Goal: Information Seeking & Learning: Check status

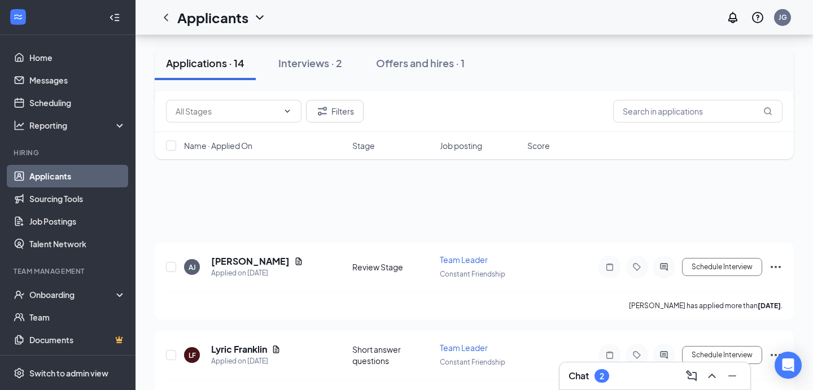
scroll to position [479, 0]
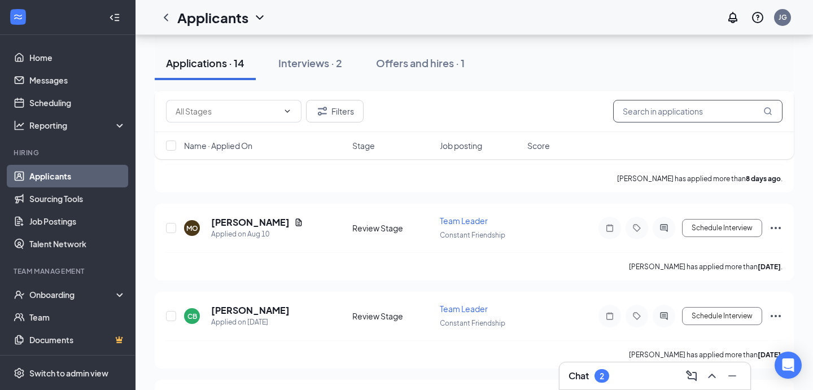
click at [659, 108] on input "text" at bounding box center [697, 111] width 169 height 23
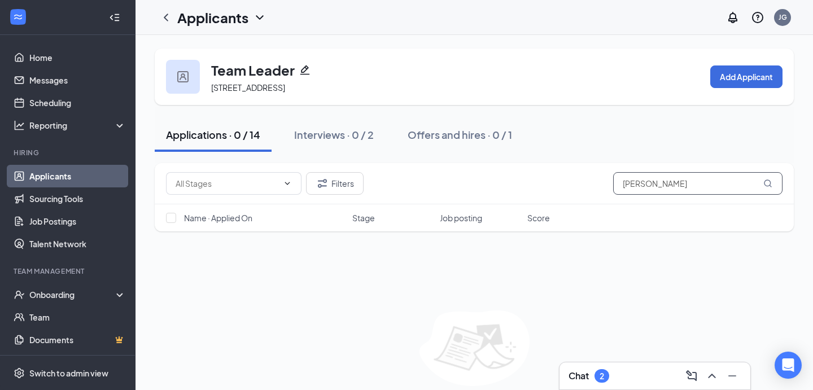
click at [678, 194] on input "[PERSON_NAME]" at bounding box center [697, 183] width 169 height 23
type input "[PERSON_NAME]"
click at [168, 20] on icon "ChevronLeft" at bounding box center [166, 18] width 14 height 14
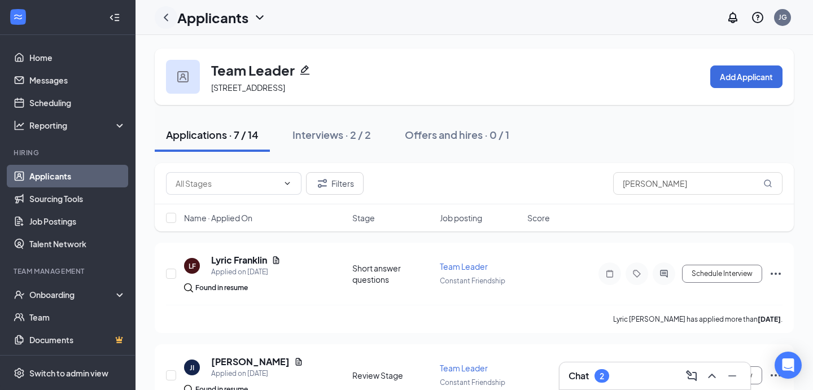
click at [168, 20] on icon "ChevronLeft" at bounding box center [166, 18] width 14 height 14
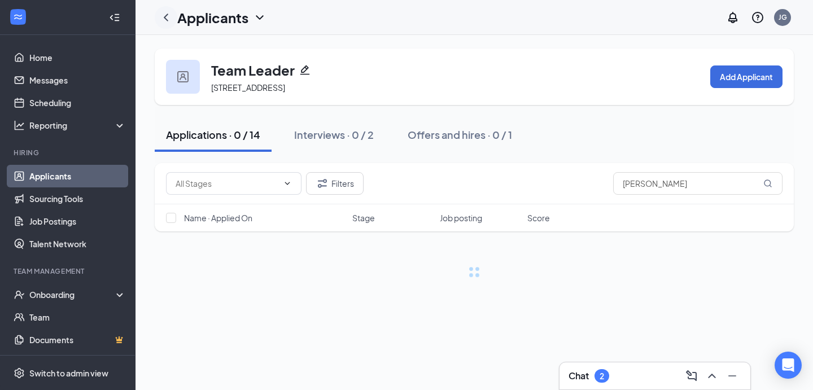
click at [168, 20] on icon "ChevronLeft" at bounding box center [166, 18] width 14 height 14
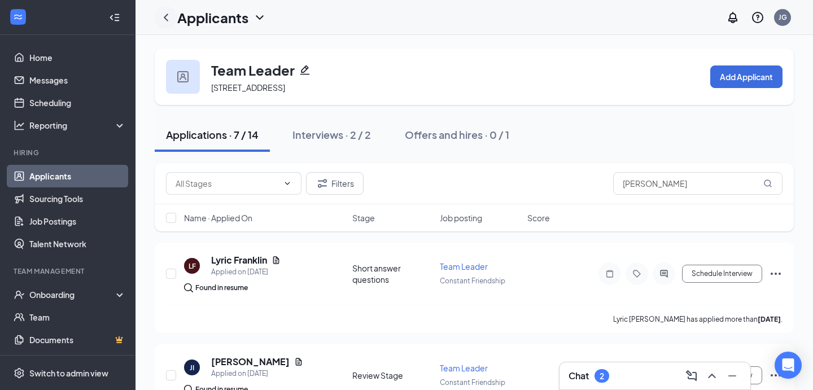
click at [168, 20] on icon "ChevronLeft" at bounding box center [166, 18] width 14 height 14
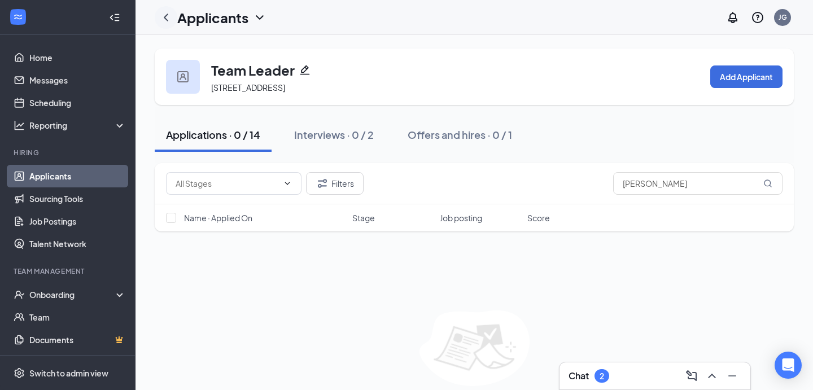
click at [168, 20] on icon "ChevronLeft" at bounding box center [166, 18] width 14 height 14
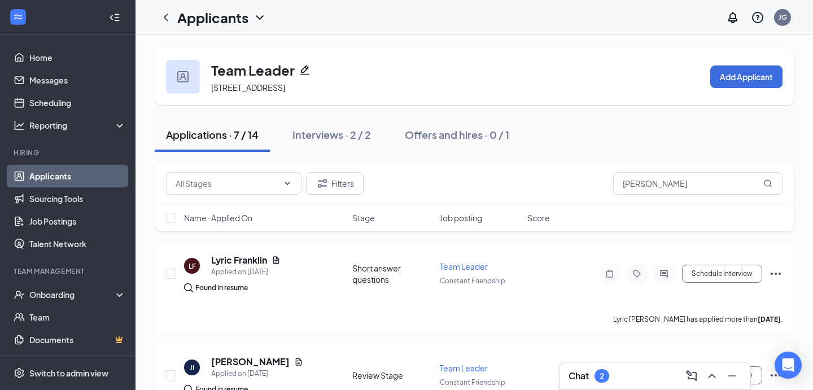
click at [263, 18] on icon "ChevronDown" at bounding box center [260, 18] width 14 height 14
click at [218, 52] on link "Applicants" at bounding box center [245, 48] width 122 height 11
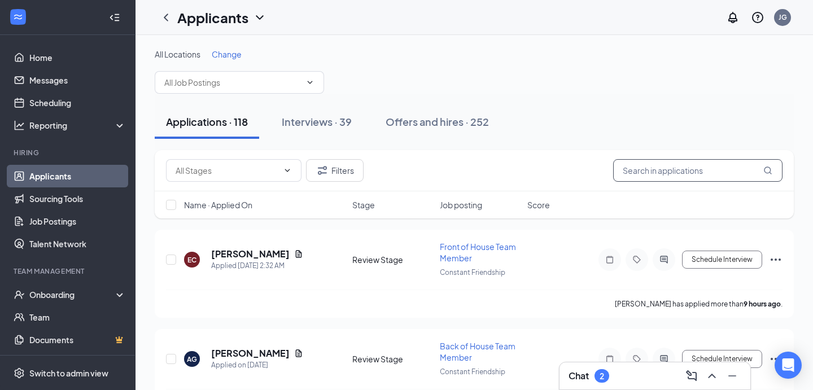
click at [645, 177] on input "text" at bounding box center [697, 170] width 169 height 23
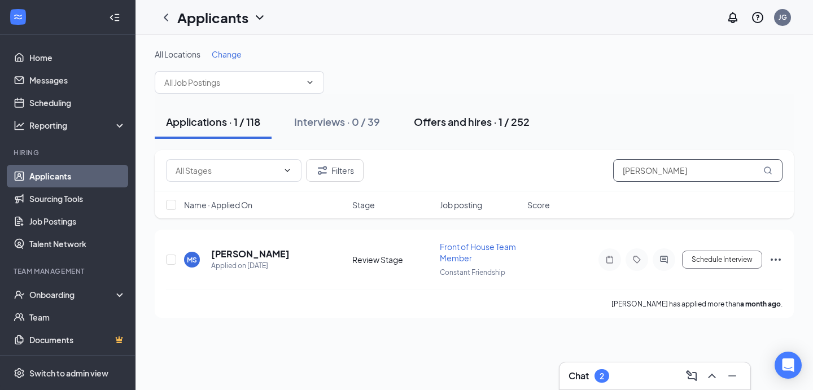
type input "[PERSON_NAME]"
click at [477, 117] on div "Offers and hires · 1 / 252" at bounding box center [472, 122] width 116 height 14
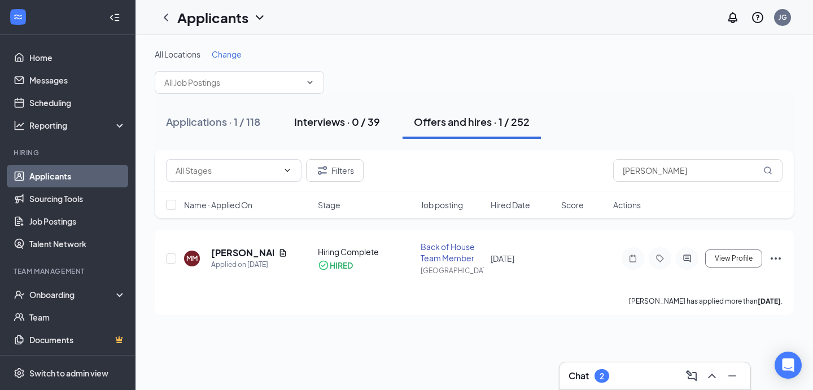
click at [328, 122] on div "Interviews · 0 / 39" at bounding box center [337, 122] width 86 height 14
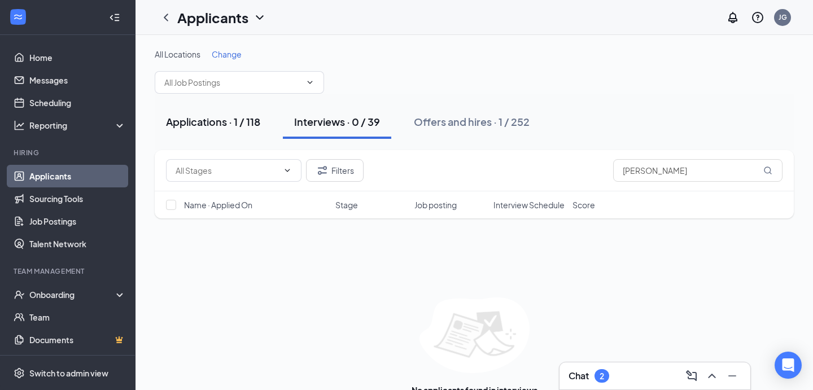
click at [193, 127] on div "Applications · 1 / 118" at bounding box center [213, 122] width 94 height 14
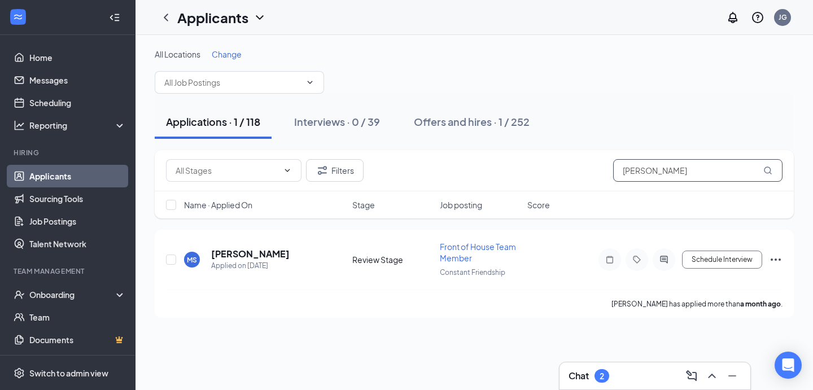
click at [666, 175] on input "[PERSON_NAME]" at bounding box center [697, 170] width 169 height 23
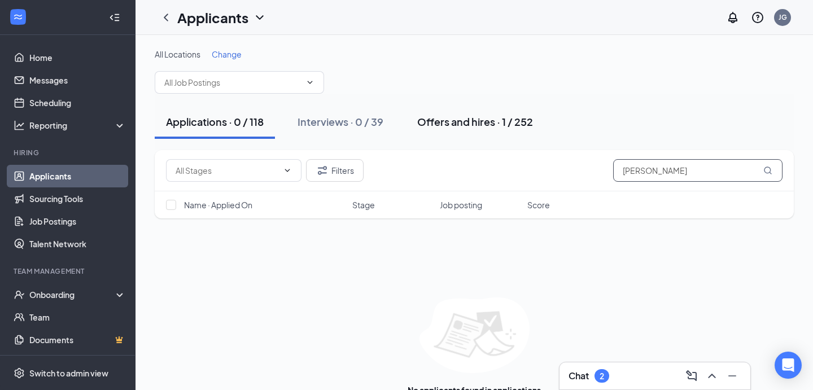
type input "[PERSON_NAME]"
click at [463, 122] on div "Offers and hires · 1 / 252" at bounding box center [475, 122] width 116 height 14
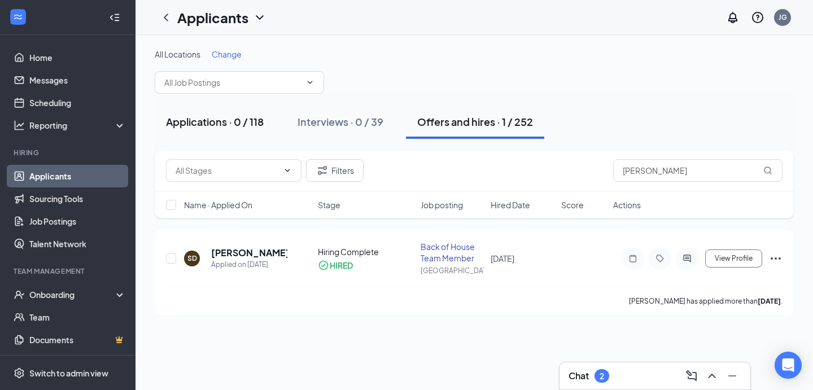
click at [218, 128] on div "Applications · 0 / 118" at bounding box center [215, 122] width 98 height 14
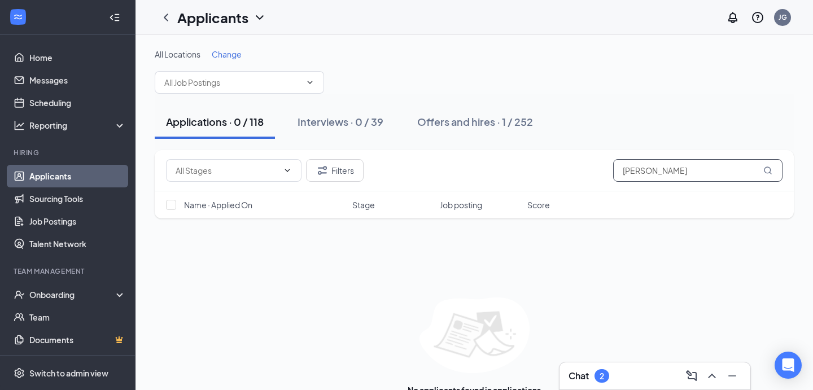
click at [652, 169] on input "[PERSON_NAME]" at bounding box center [697, 170] width 169 height 23
type input "t"
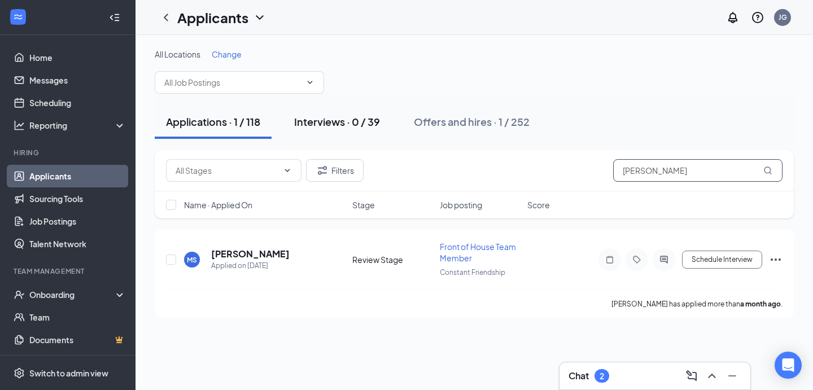
type input "[PERSON_NAME]"
click at [336, 118] on div "Interviews · 0 / 39" at bounding box center [337, 122] width 86 height 14
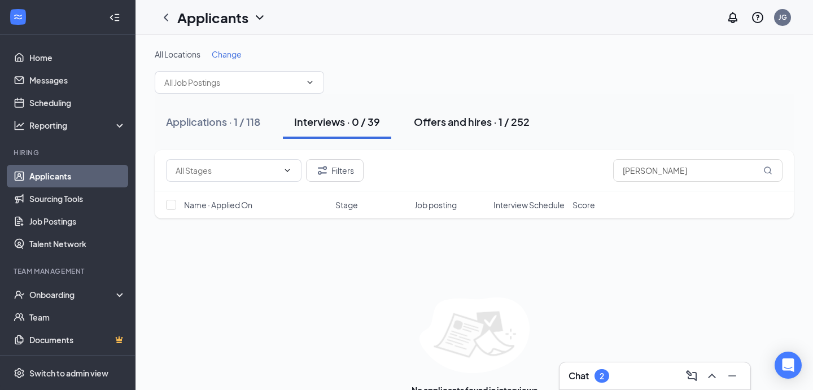
click at [462, 122] on div "Offers and hires · 1 / 252" at bounding box center [472, 122] width 116 height 14
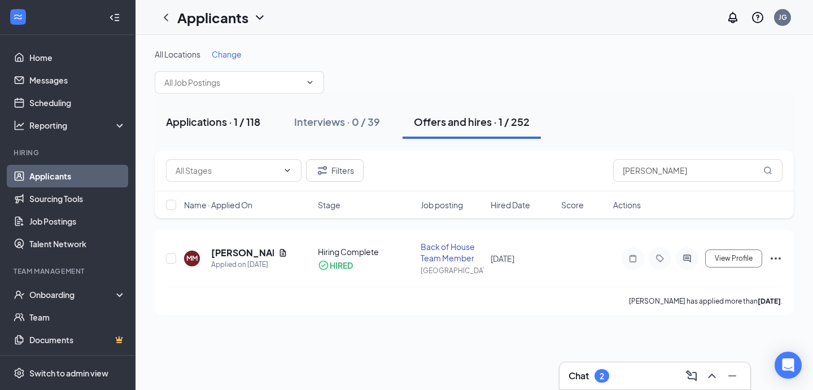
click at [204, 122] on div "Applications · 1 / 118" at bounding box center [213, 122] width 94 height 14
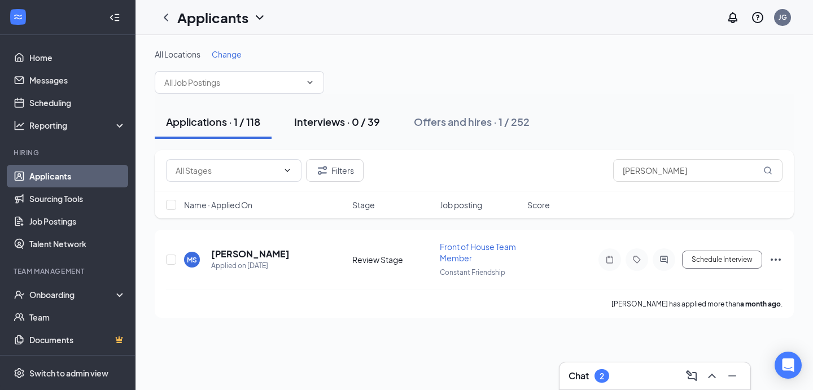
click at [345, 115] on div "Interviews · 0 / 39" at bounding box center [337, 122] width 86 height 14
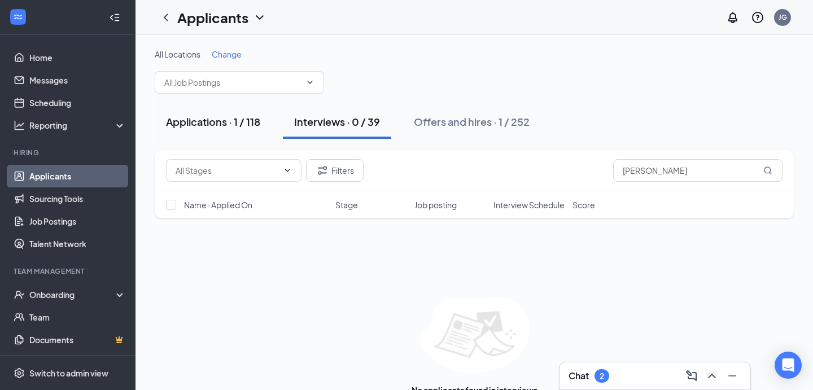
click at [241, 121] on div "Applications · 1 / 118" at bounding box center [213, 122] width 94 height 14
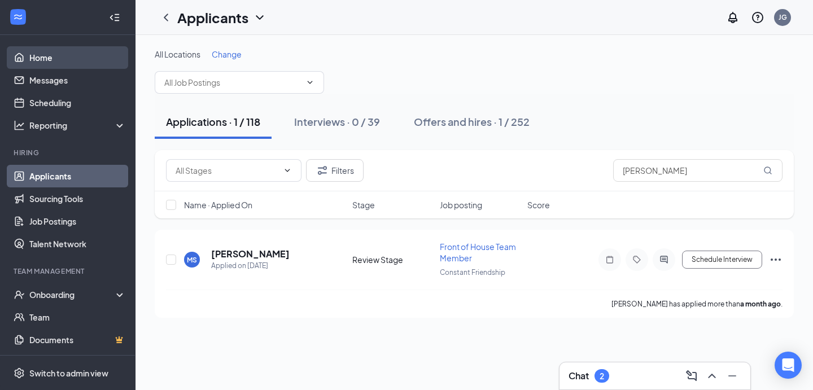
click at [76, 57] on link "Home" at bounding box center [77, 57] width 97 height 23
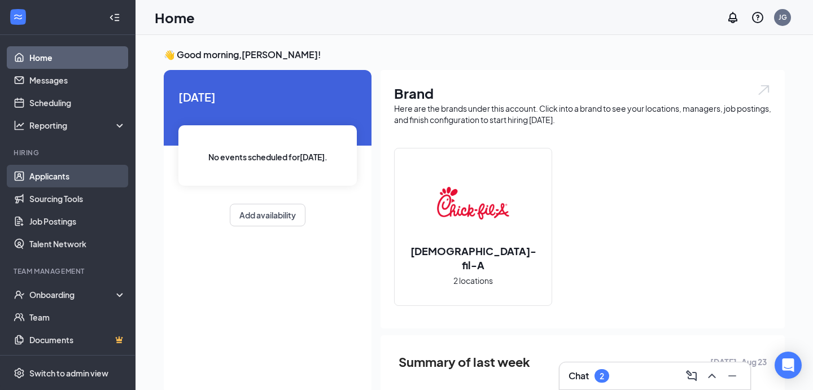
click at [54, 177] on link "Applicants" at bounding box center [77, 176] width 97 height 23
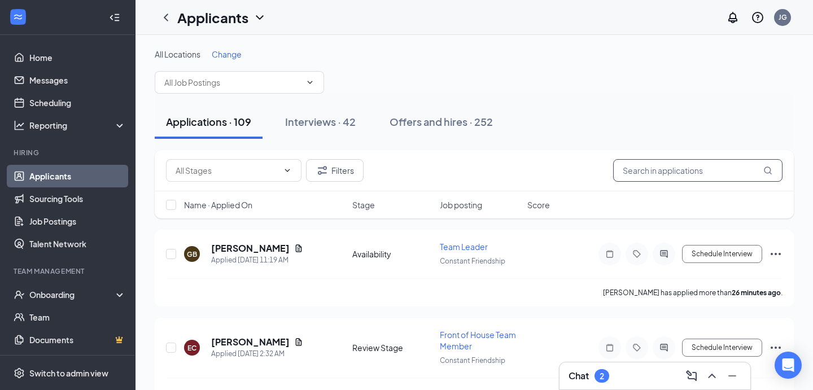
click at [649, 177] on input "text" at bounding box center [697, 170] width 169 height 23
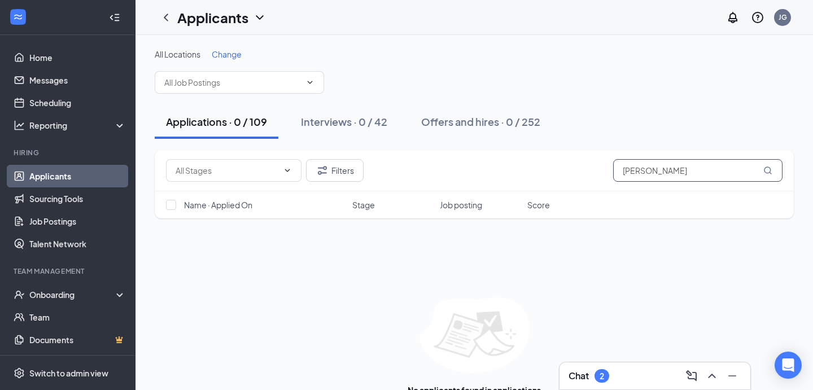
type input "[PERSON_NAME]"
click at [619, 374] on div "Chat 2" at bounding box center [654, 376] width 173 height 18
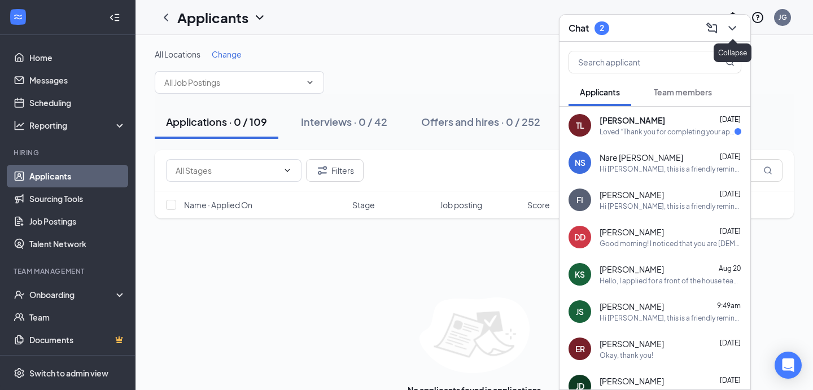
click at [734, 28] on icon "ChevronDown" at bounding box center [732, 28] width 14 height 14
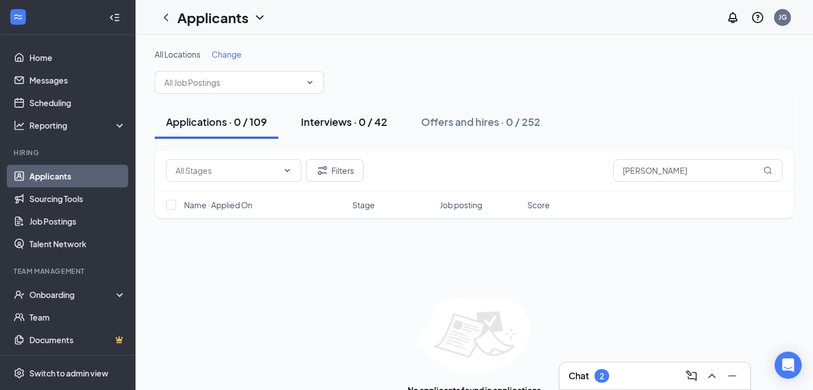
click at [335, 126] on div "Interviews · 0 / 42" at bounding box center [344, 122] width 86 height 14
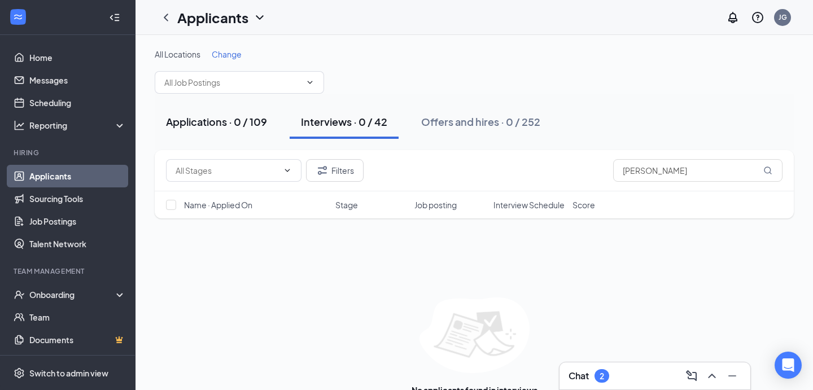
click at [205, 123] on div "Applications · 0 / 109" at bounding box center [216, 122] width 101 height 14
